Goal: Information Seeking & Learning: Learn about a topic

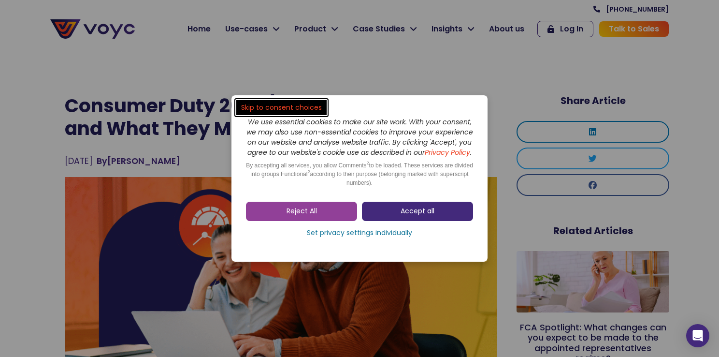
click at [414, 216] on span "Accept all" at bounding box center [418, 211] width 34 height 10
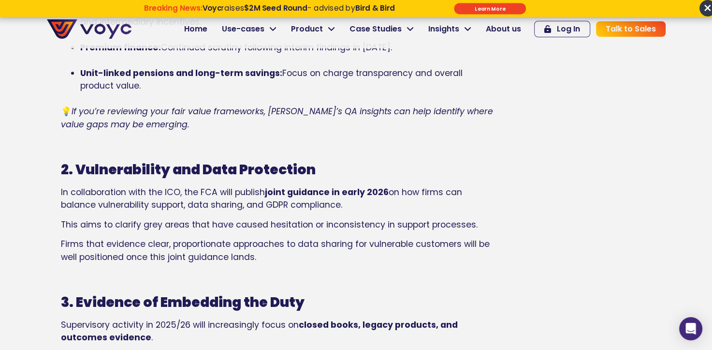
scroll to position [1209, 0]
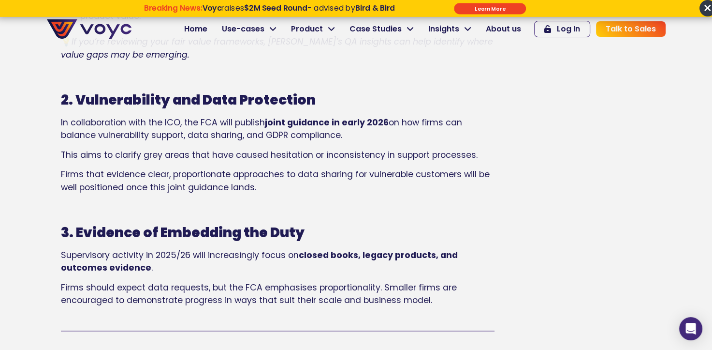
drag, startPoint x: 349, startPoint y: 135, endPoint x: 51, endPoint y: 116, distance: 298.0
click at [51, 116] on div "Consumer Duty 2025/26: FCA Focus Areas and What They Mean for Regulated Firms […" at bounding box center [277, 289] width 471 height 2774
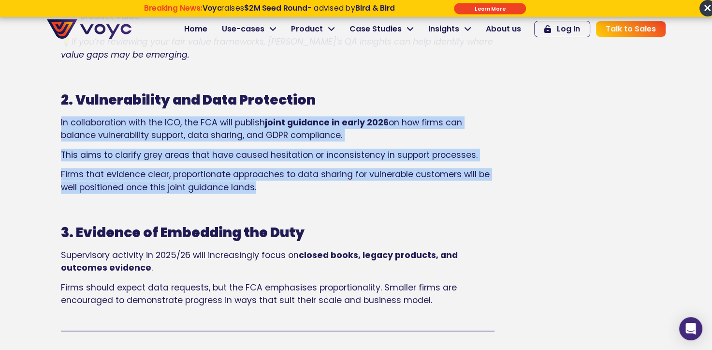
drag, startPoint x: 271, startPoint y: 190, endPoint x: 40, endPoint y: 123, distance: 240.1
click at [40, 123] on section "Consumer Duty 2025/26: FCA Focus Areas and What They Mean for Regulated Firms […" at bounding box center [356, 260] width 712 height 2909
copy div "In collaboration with the ICO, the FCA will publish joint guidance in early 202…"
click at [255, 160] on span "This aims to clarify grey areas that have caused hesitation or inconsistency in…" at bounding box center [269, 155] width 417 height 12
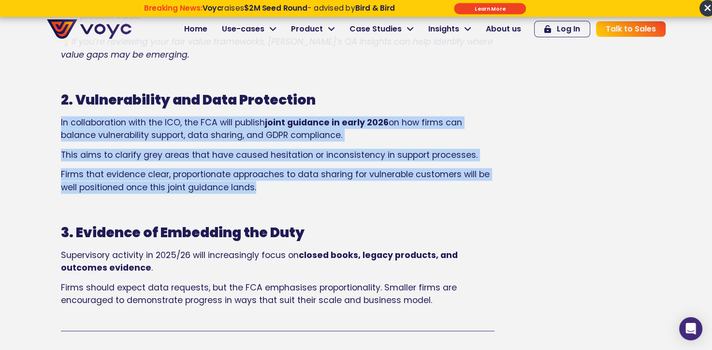
copy div "In collaboration with the ICO, the FCA will publish joint guidance in early 202…"
drag, startPoint x: 368, startPoint y: 140, endPoint x: 387, endPoint y: 140, distance: 18.4
click at [368, 140] on p "In collaboration with the ICO, the FCA will publish joint guidance in early 202…" at bounding box center [278, 129] width 434 height 26
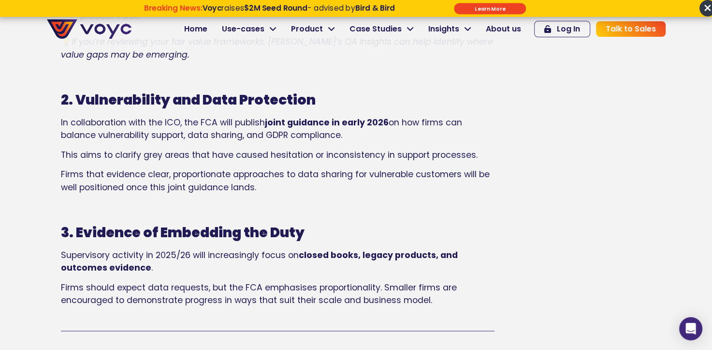
drag, startPoint x: 356, startPoint y: 134, endPoint x: 1, endPoint y: 109, distance: 355.8
click at [1, 109] on section "Consumer Duty 2025/26: FCA Focus Areas and What They Mean for Regulated Firms […" at bounding box center [356, 260] width 712 height 2909
copy p "In collaboration with the ICO, the FCA will publish joint guidance in early 202…"
